Goal: Task Accomplishment & Management: Use online tool/utility

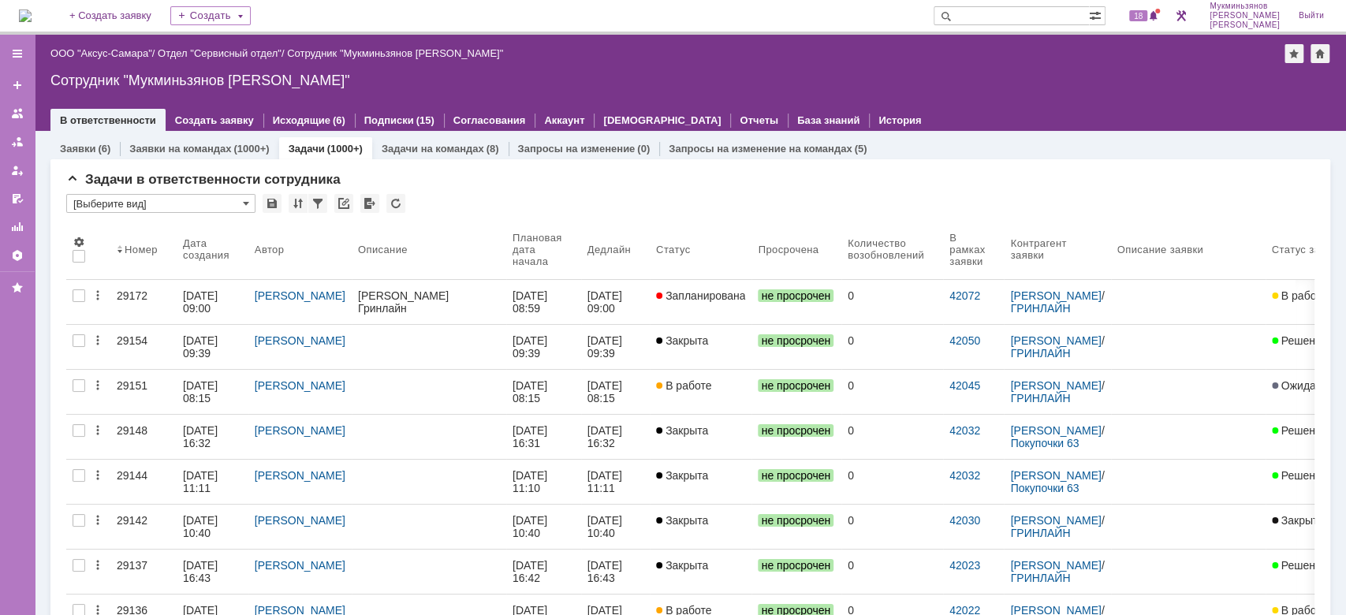
click at [550, 293] on div "[DATE] 08:59" at bounding box center [531, 301] width 38 height 25
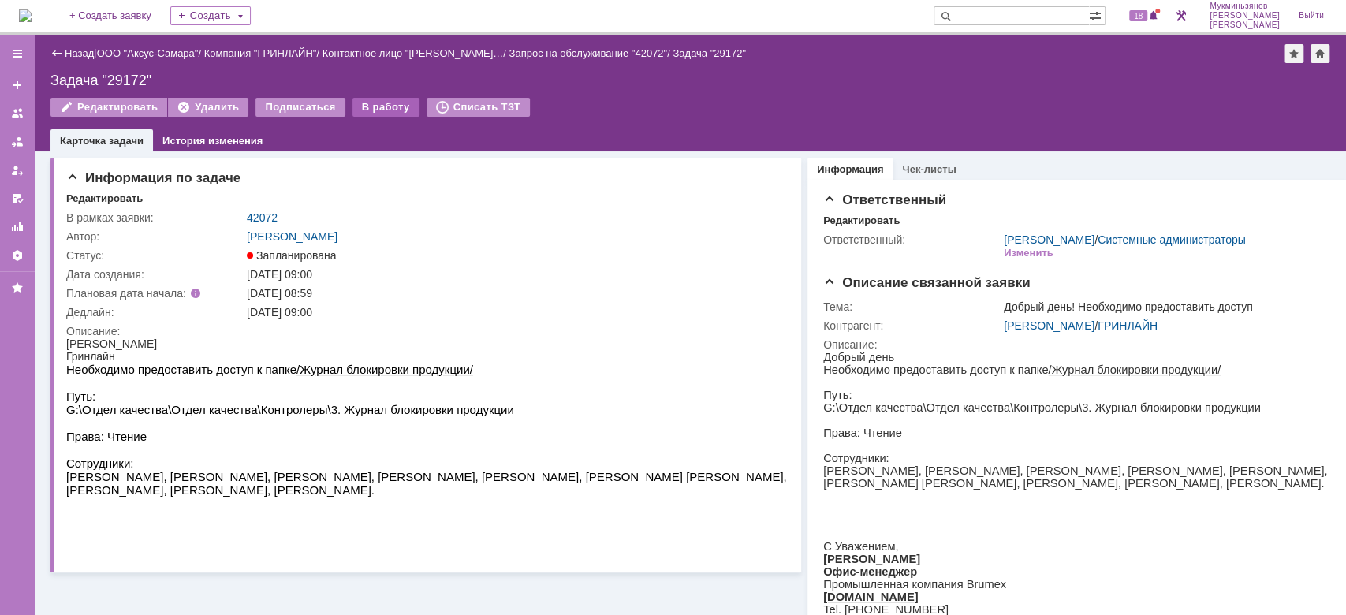
click at [385, 100] on div "В работу" at bounding box center [385, 107] width 67 height 19
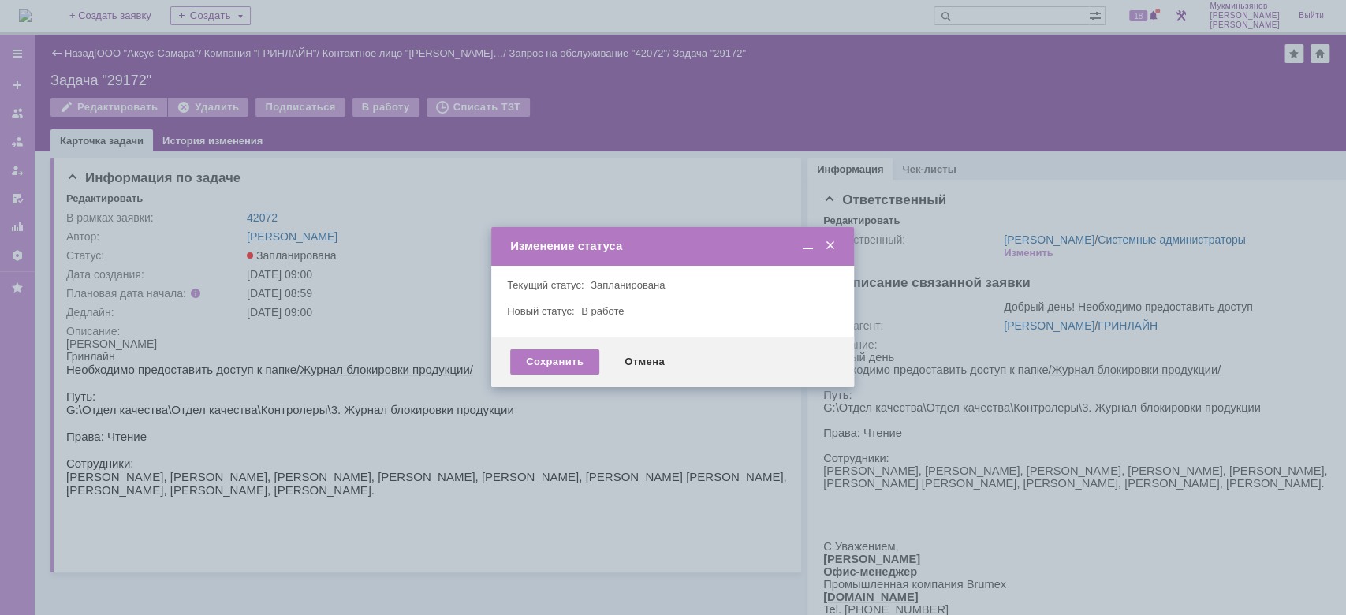
click at [554, 344] on div "Сохранить Отмена" at bounding box center [672, 362] width 363 height 50
click at [551, 352] on div "Сохранить" at bounding box center [554, 361] width 89 height 25
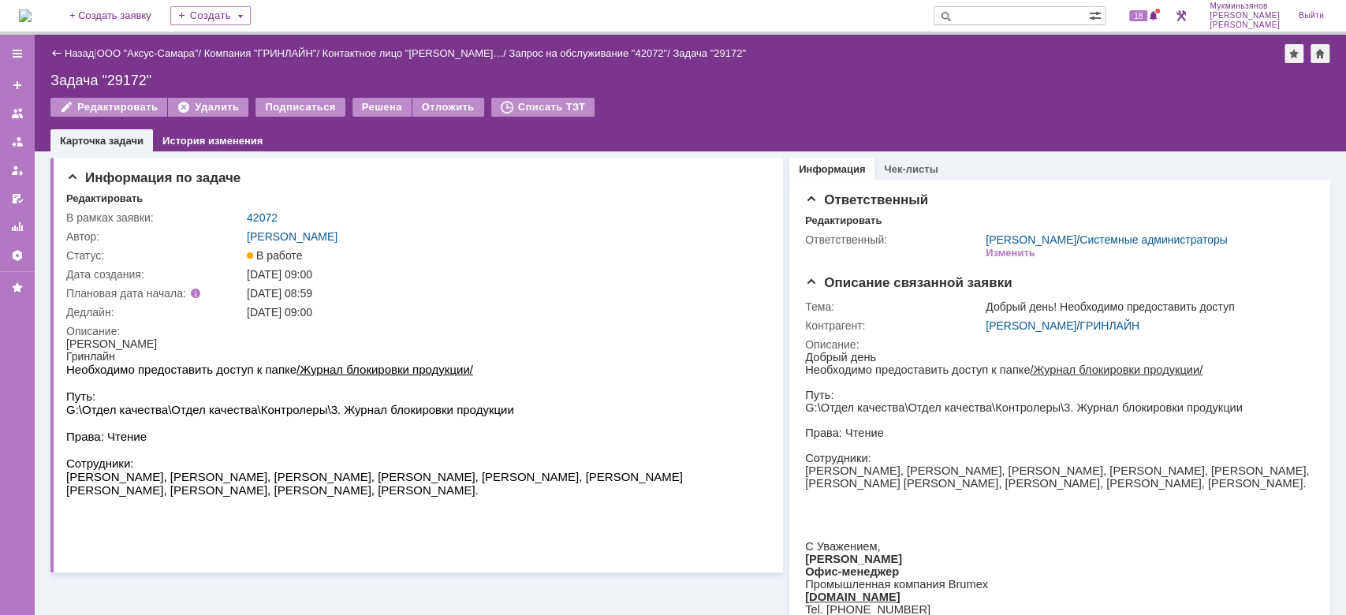
click at [31, 11] on img at bounding box center [25, 15] width 13 height 13
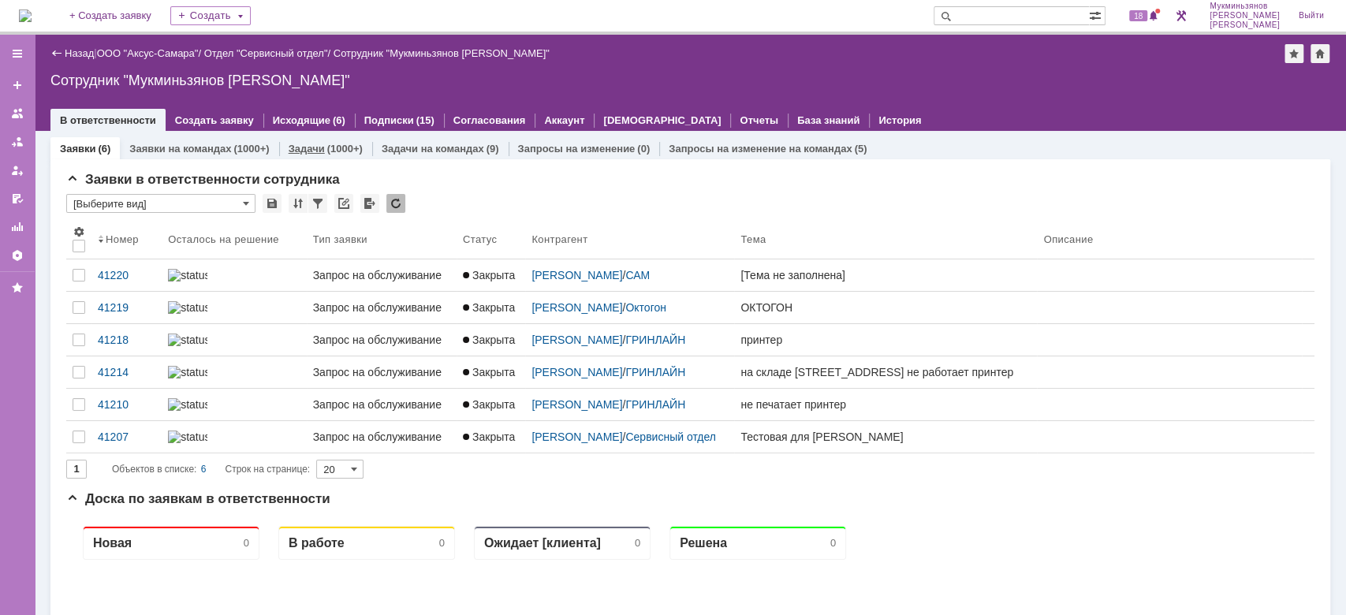
click at [321, 151] on div "Задачи (1000+)" at bounding box center [326, 148] width 74 height 10
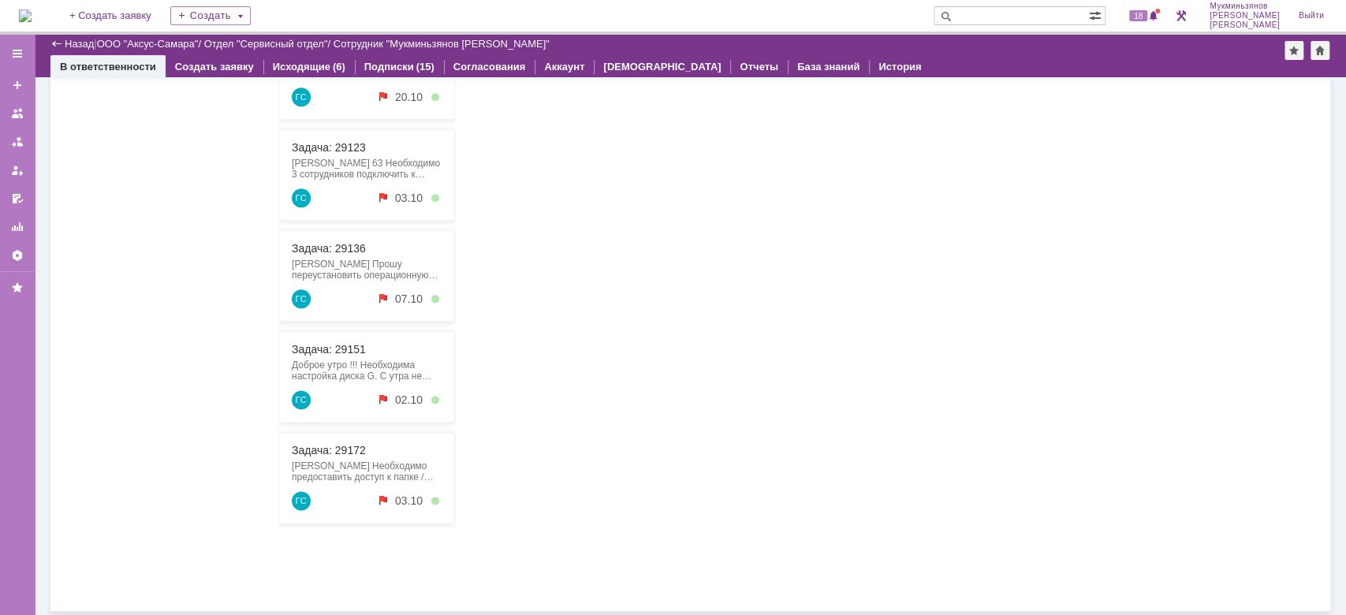
scroll to position [1114, 0]
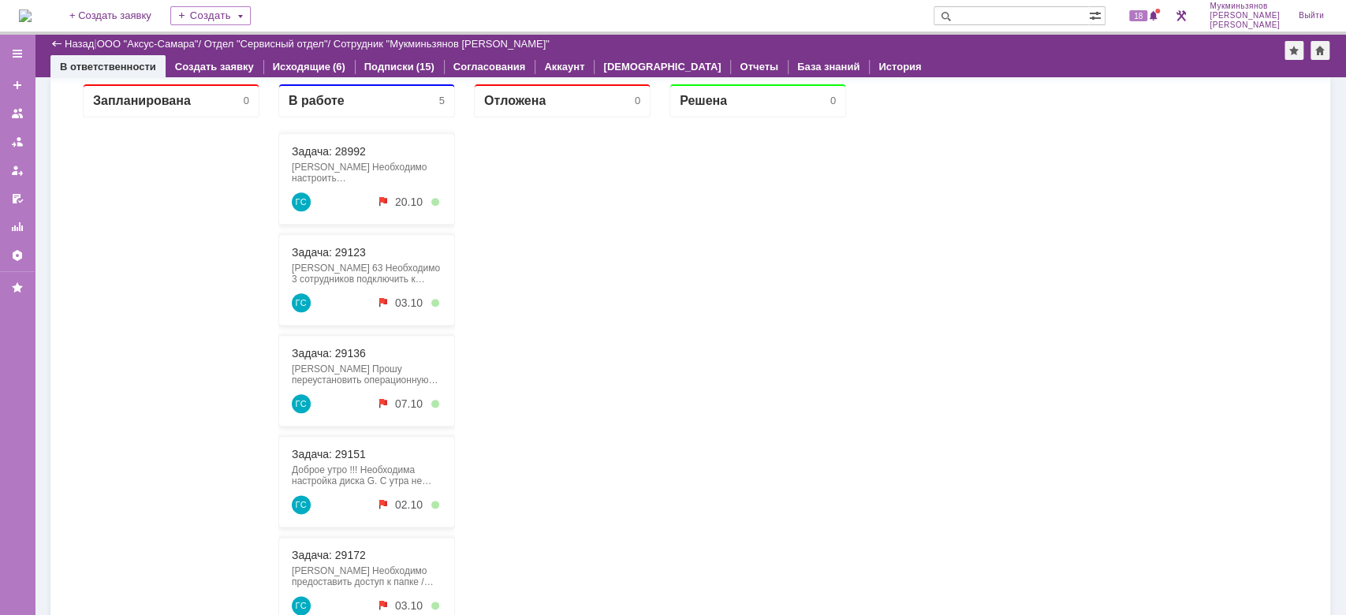
click at [722, 290] on div at bounding box center [757, 403] width 177 height 572
